Goal: Navigation & Orientation: Understand site structure

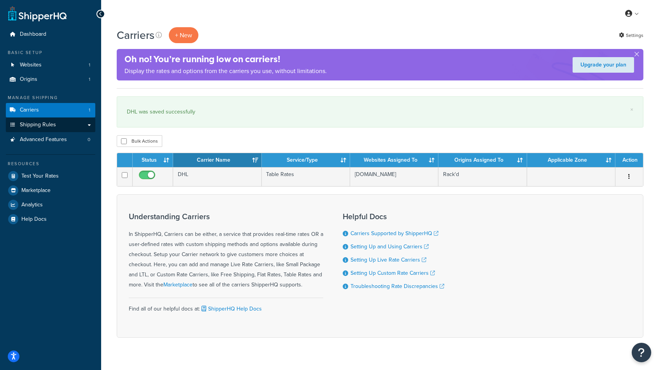
click at [65, 122] on link "Shipping Rules" at bounding box center [50, 125] width 89 height 14
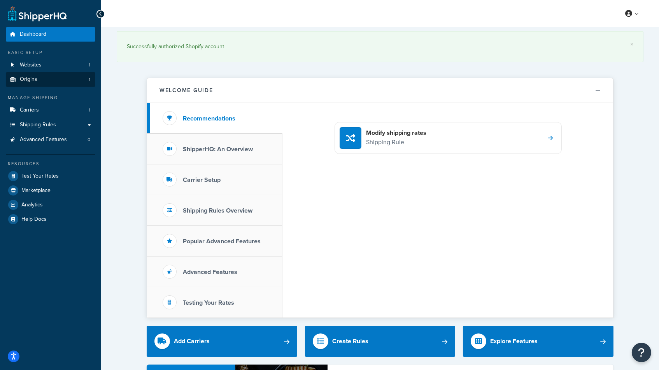
click at [28, 80] on span "Origins" at bounding box center [29, 79] width 18 height 7
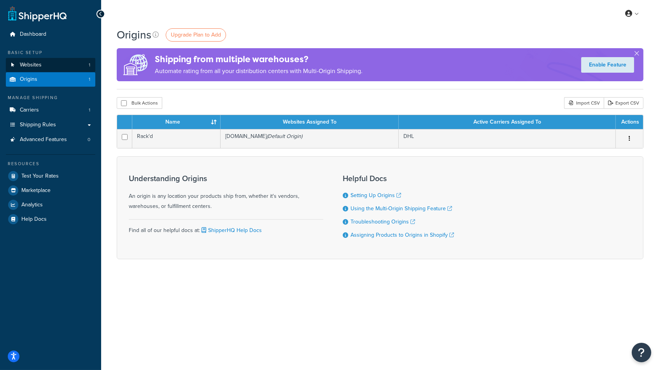
click at [33, 63] on span "Websites" at bounding box center [31, 65] width 22 height 7
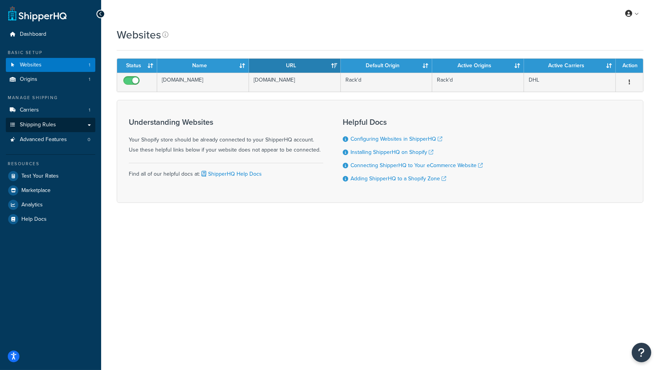
click at [67, 123] on link "Shipping Rules" at bounding box center [50, 125] width 89 height 14
